Goal: Find specific page/section

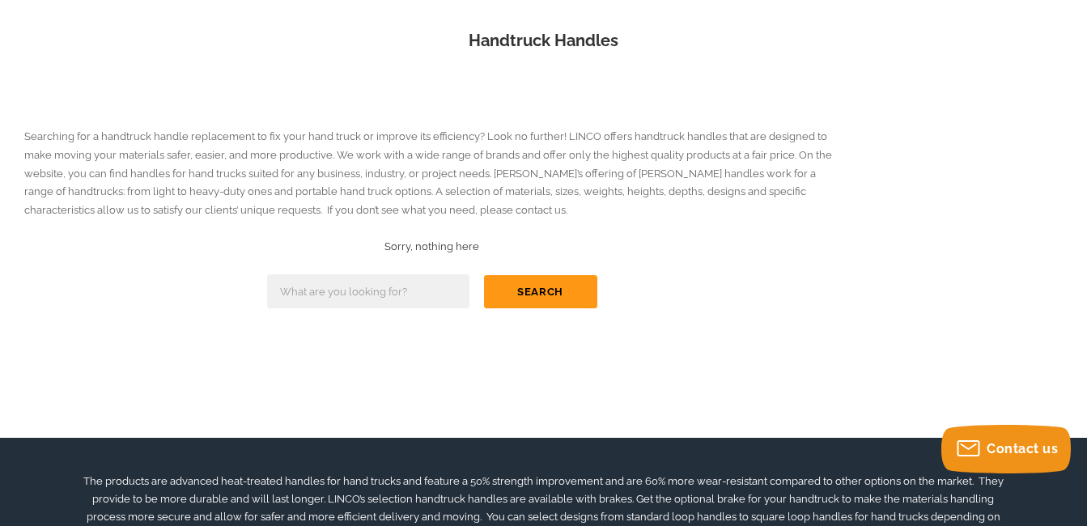
scroll to position [227, 0]
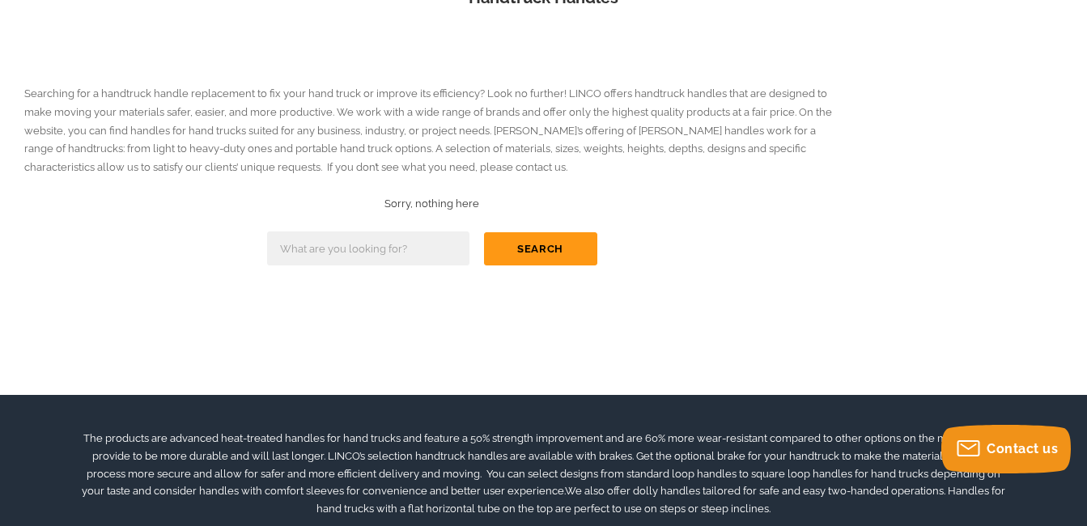
click at [362, 252] on input "text" at bounding box center [368, 248] width 202 height 34
type input "wood hand truck handles"
click at [542, 244] on button "Search" at bounding box center [540, 248] width 113 height 33
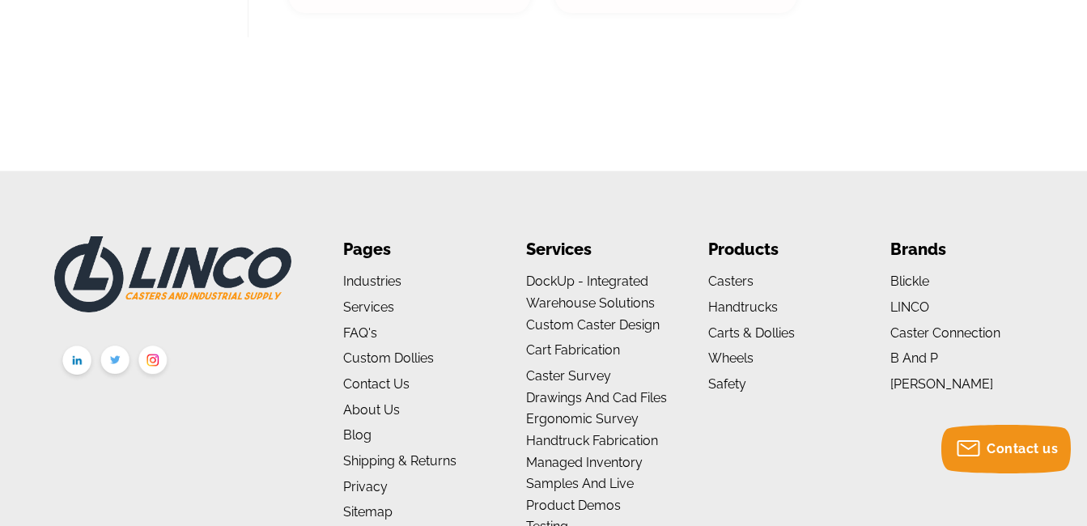
scroll to position [8266, 0]
